Goal: Information Seeking & Learning: Learn about a topic

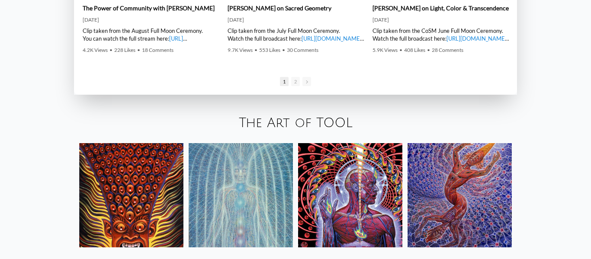
scroll to position [1314, 0]
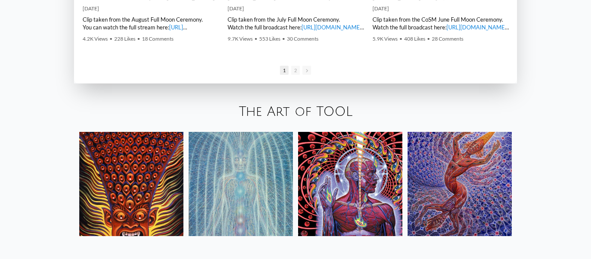
click at [346, 168] on img at bounding box center [350, 184] width 104 height 104
click at [243, 145] on img at bounding box center [241, 184] width 104 height 104
click at [350, 151] on img at bounding box center [350, 184] width 104 height 104
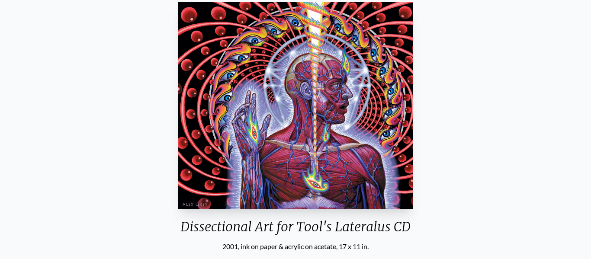
scroll to position [128, 0]
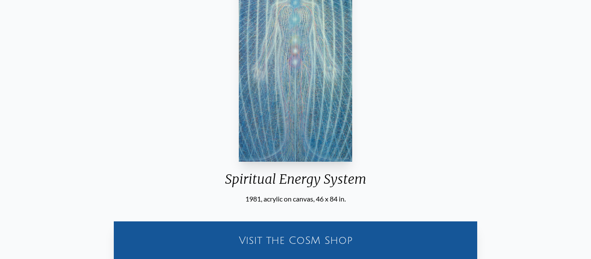
scroll to position [128, 0]
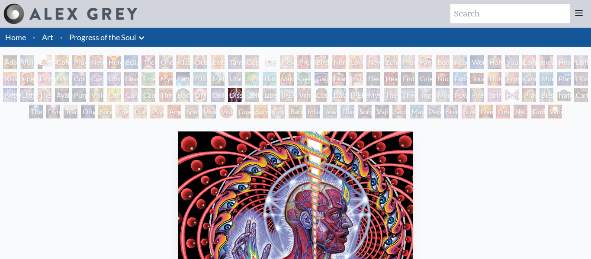
scroll to position [119, 0]
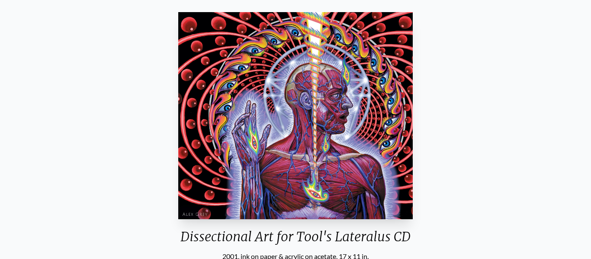
click at [283, 69] on img "82 / 133" at bounding box center [295, 115] width 234 height 207
click at [257, 0] on html "Art Writings About" at bounding box center [295, 156] width 591 height 551
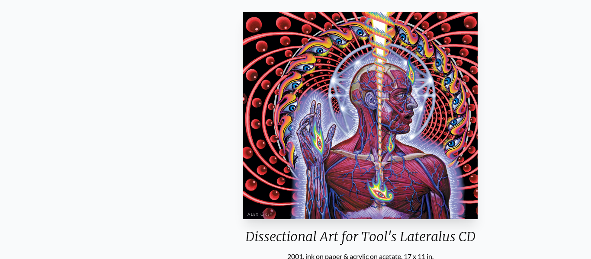
click at [322, 77] on img "82 / 133" at bounding box center [360, 115] width 234 height 207
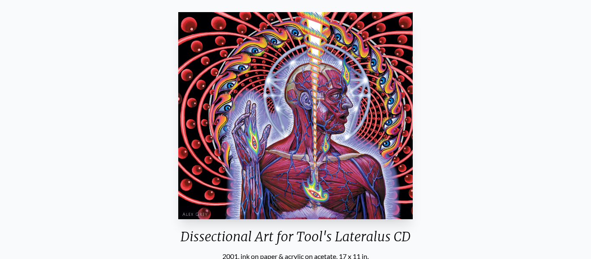
click at [275, 4] on div "Dissectional Art for Tool's Lateralus CD 2001, ink on paper & acrylic on acetat…" at bounding box center [295, 166] width 591 height 329
